Goal: Information Seeking & Learning: Stay updated

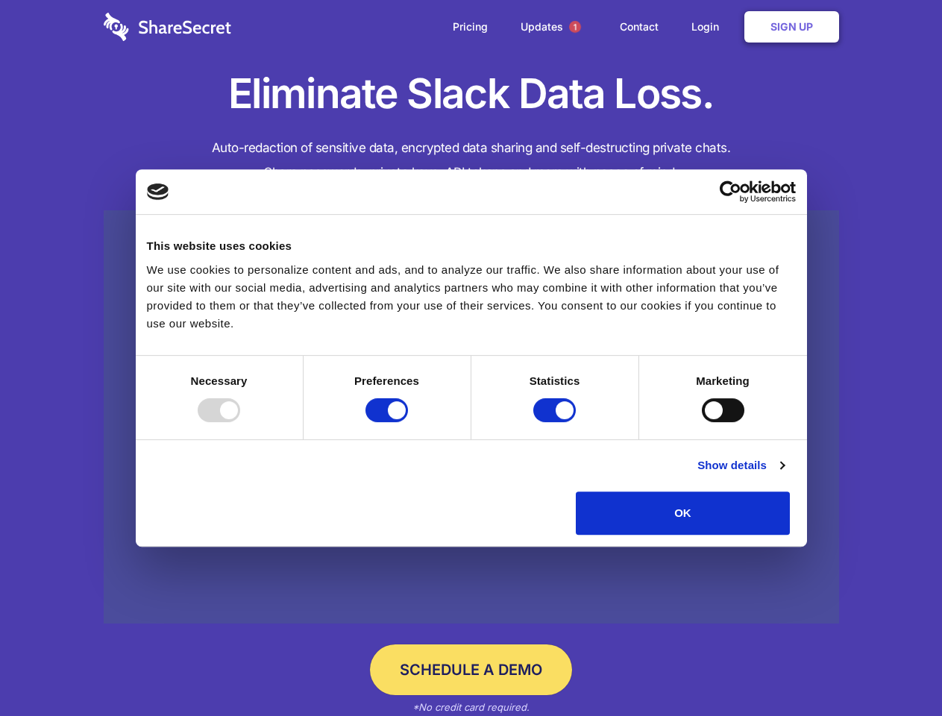
click at [240, 422] on div at bounding box center [219, 410] width 43 height 24
click at [408, 422] on input "Preferences" at bounding box center [386, 410] width 43 height 24
checkbox input "false"
click at [556, 422] on input "Statistics" at bounding box center [554, 410] width 43 height 24
checkbox input "false"
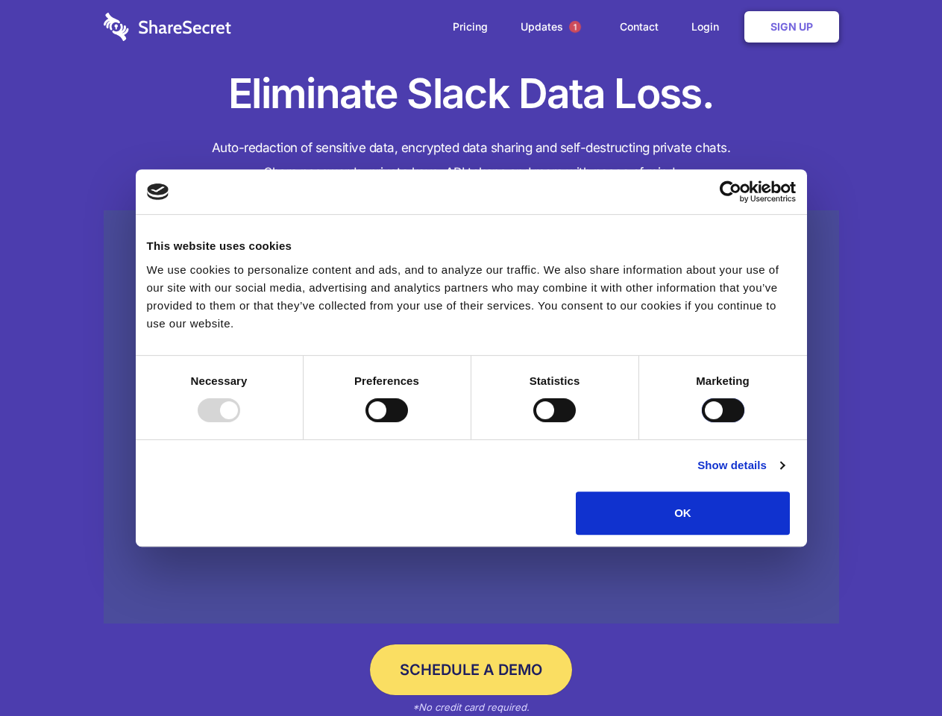
click at [702, 422] on input "Marketing" at bounding box center [723, 410] width 43 height 24
checkbox input "true"
click at [784, 474] on link "Show details" at bounding box center [740, 465] width 86 height 18
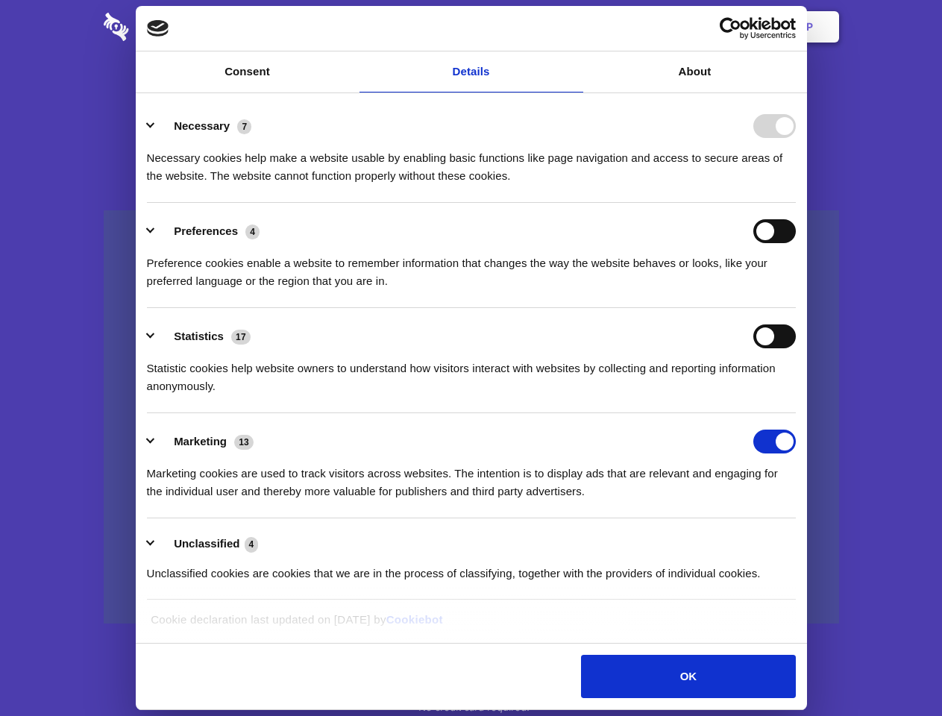
click at [796, 203] on li "Necessary 7 Necessary cookies help make a website usable by enabling basic func…" at bounding box center [471, 150] width 649 height 105
click at [574, 27] on span "1" at bounding box center [575, 27] width 12 height 12
